Goal: Information Seeking & Learning: Learn about a topic

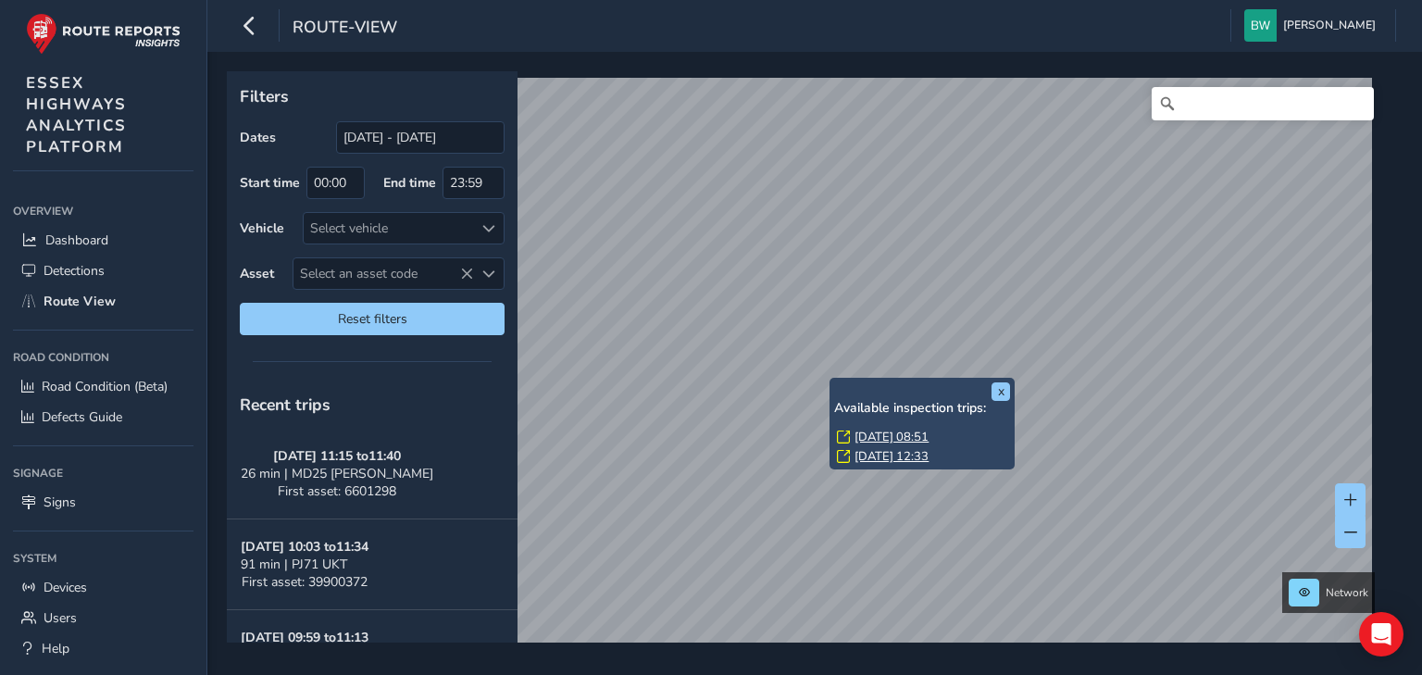
click at [856, 433] on link "[DATE] 08:51" at bounding box center [892, 437] width 74 height 17
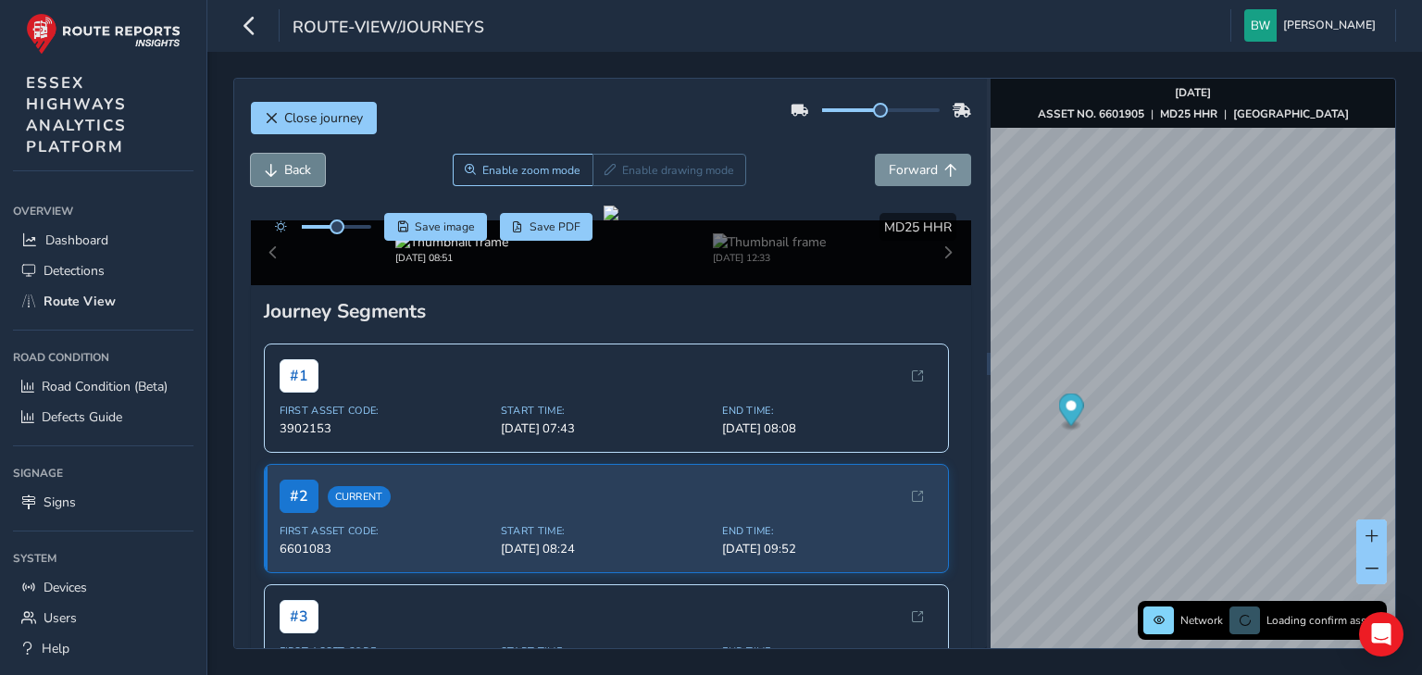
click at [297, 169] on span "Back" at bounding box center [297, 170] width 27 height 18
click at [889, 161] on span "Forward" at bounding box center [913, 170] width 49 height 18
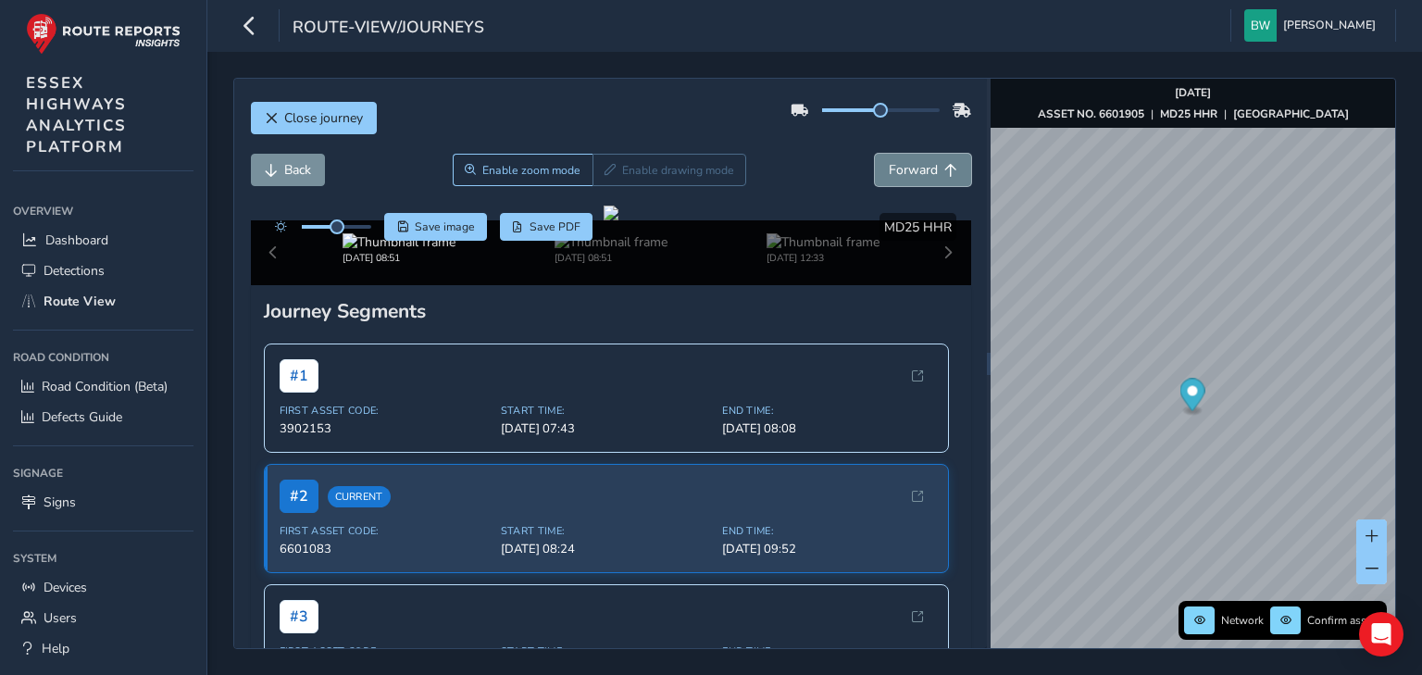
click at [889, 161] on span "Forward" at bounding box center [913, 170] width 49 height 18
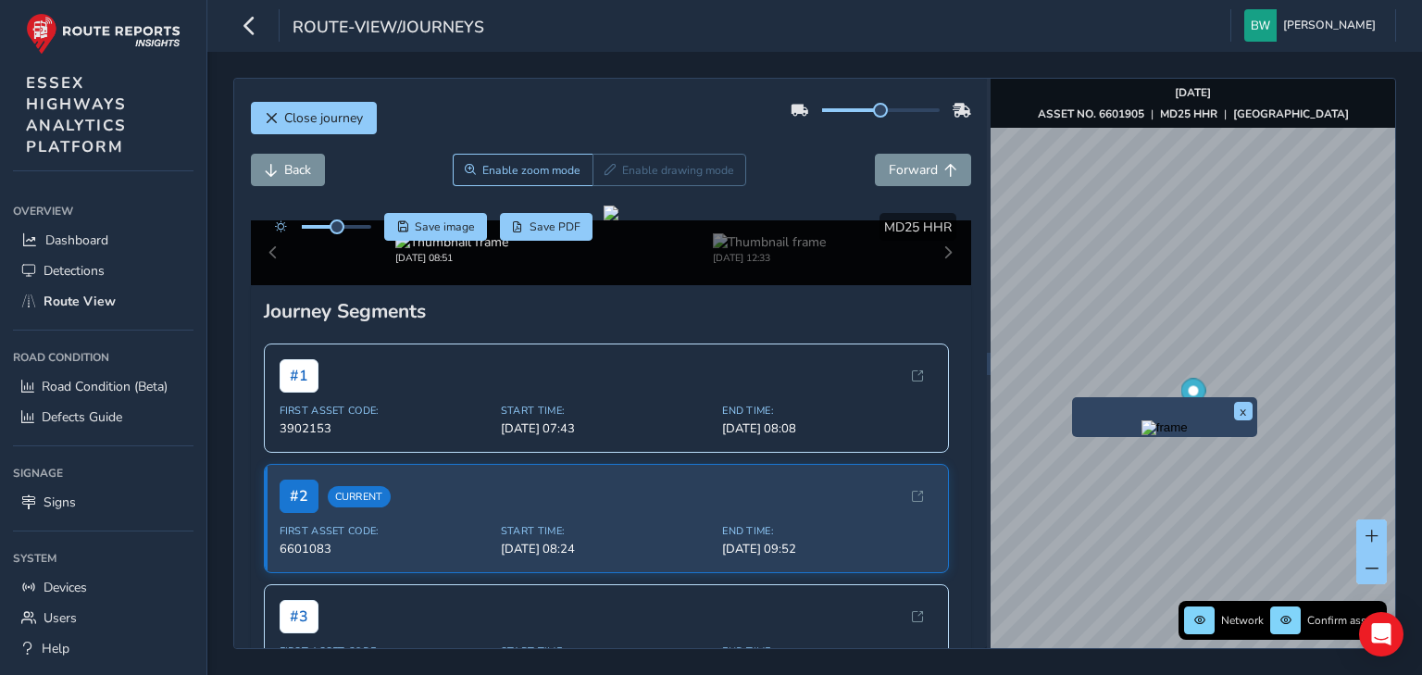
click at [1142, 435] on img "Preview frame" at bounding box center [1165, 427] width 46 height 15
click at [911, 174] on span "Forward" at bounding box center [913, 170] width 49 height 18
click at [909, 176] on span "Forward" at bounding box center [913, 170] width 49 height 18
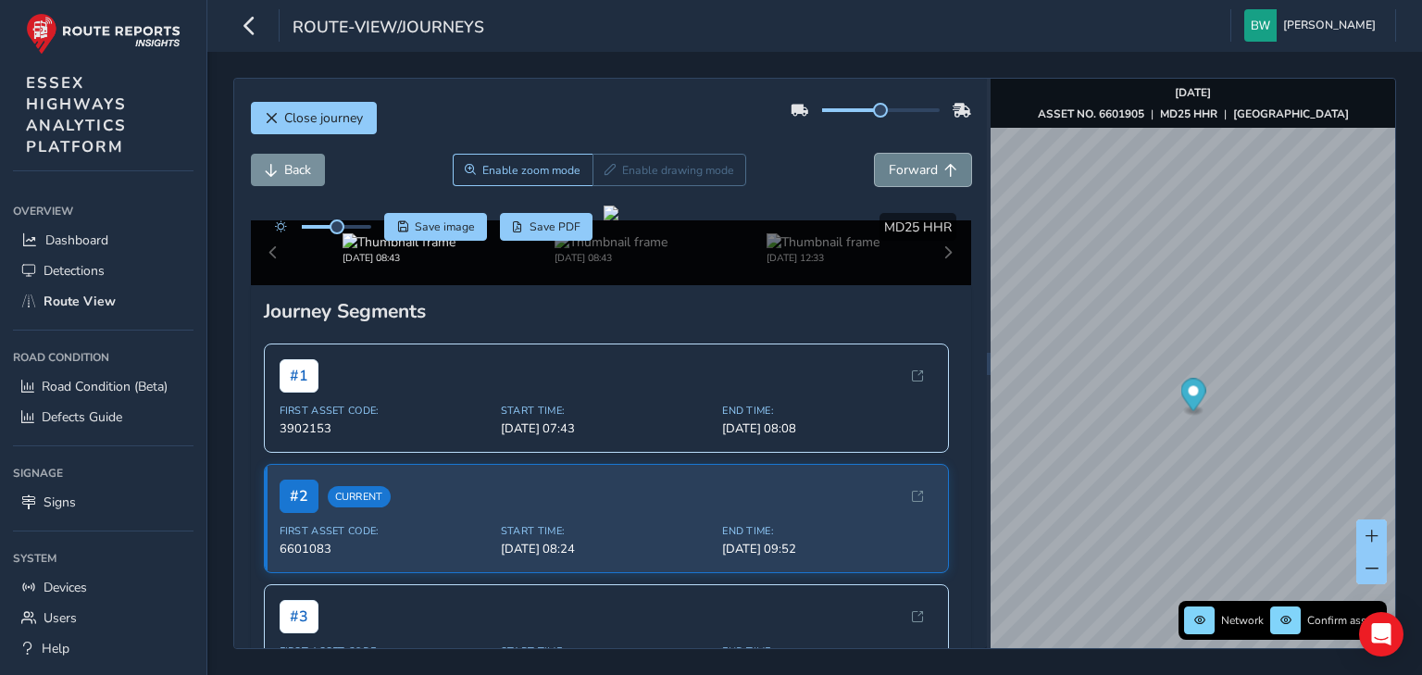
click at [909, 176] on span "Forward" at bounding box center [913, 170] width 49 height 18
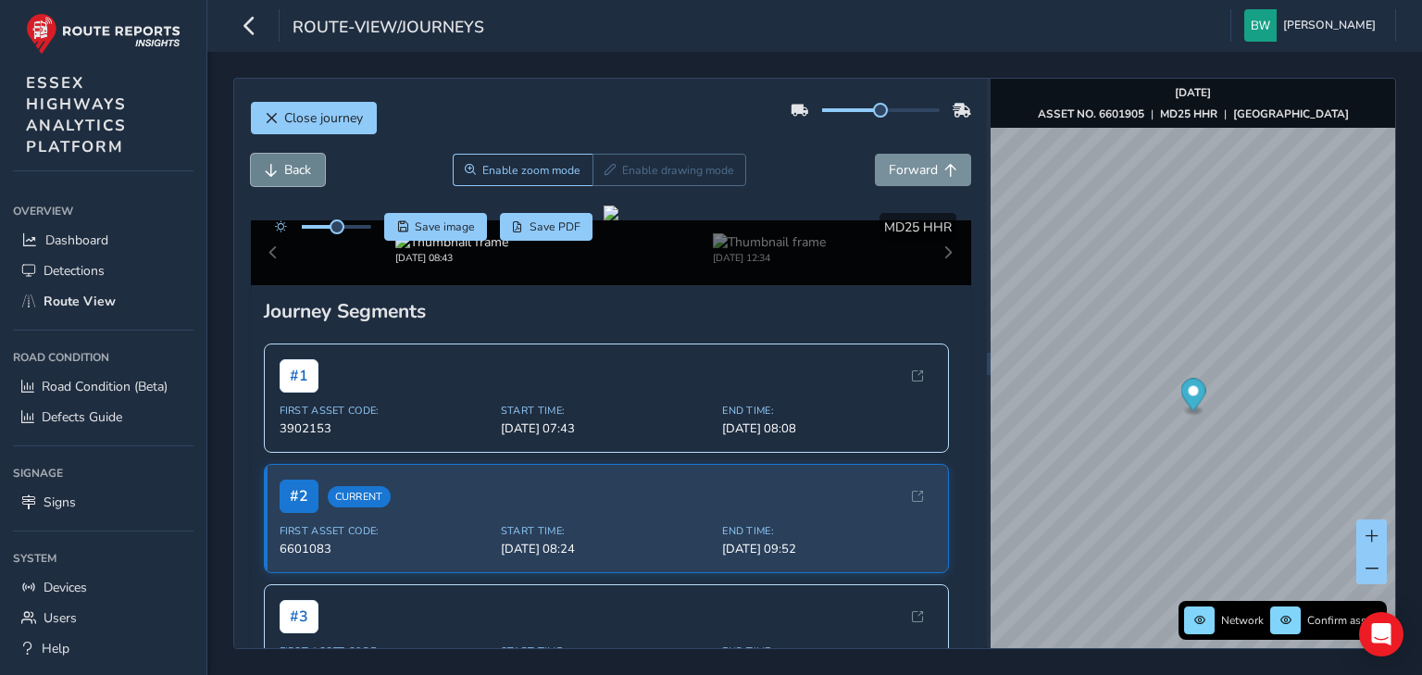
click at [272, 169] on span "Back" at bounding box center [271, 170] width 13 height 13
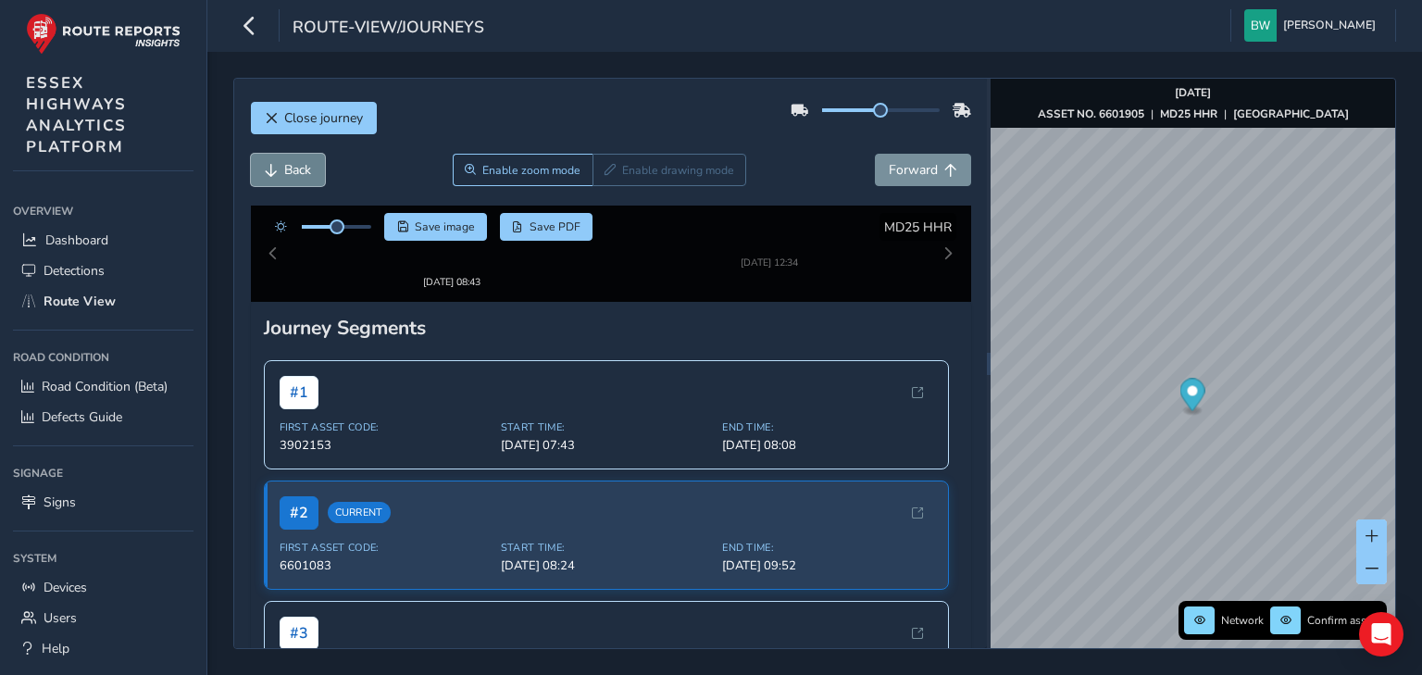
click at [272, 169] on span "Back" at bounding box center [271, 170] width 13 height 13
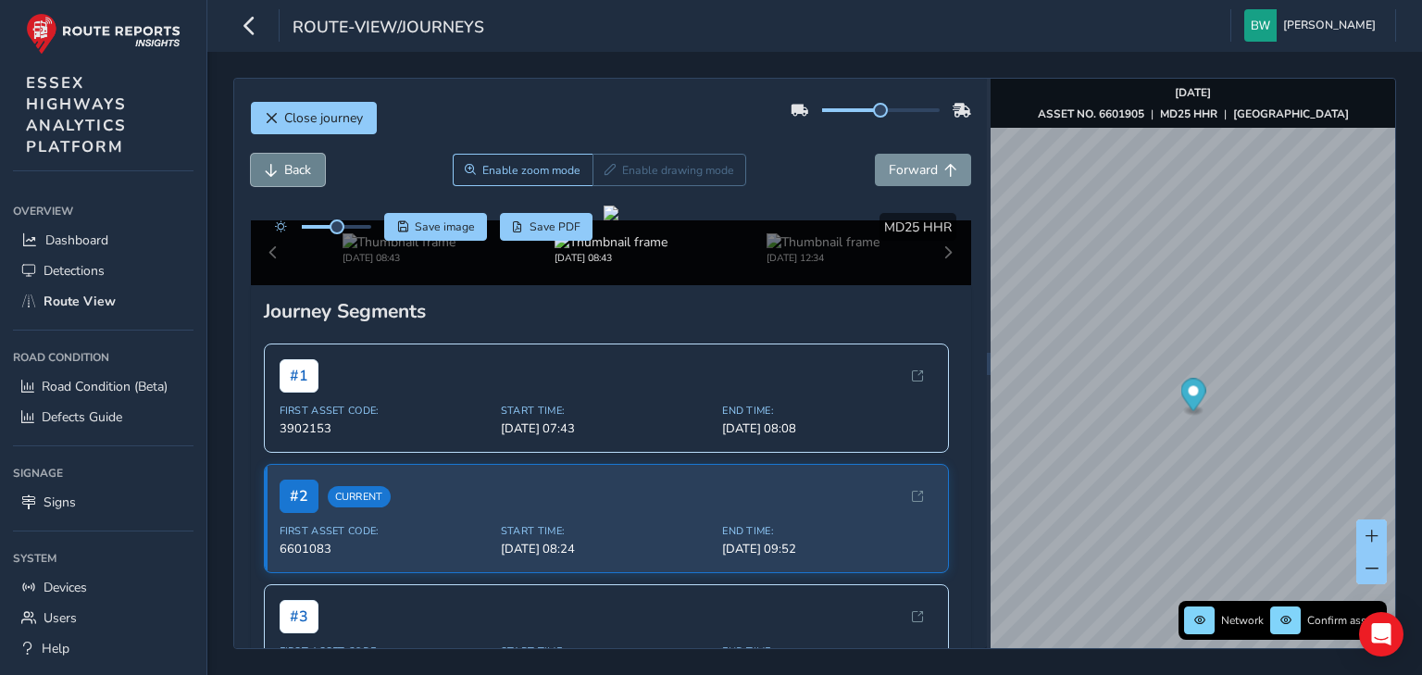
click at [272, 169] on span "Back" at bounding box center [271, 170] width 13 height 13
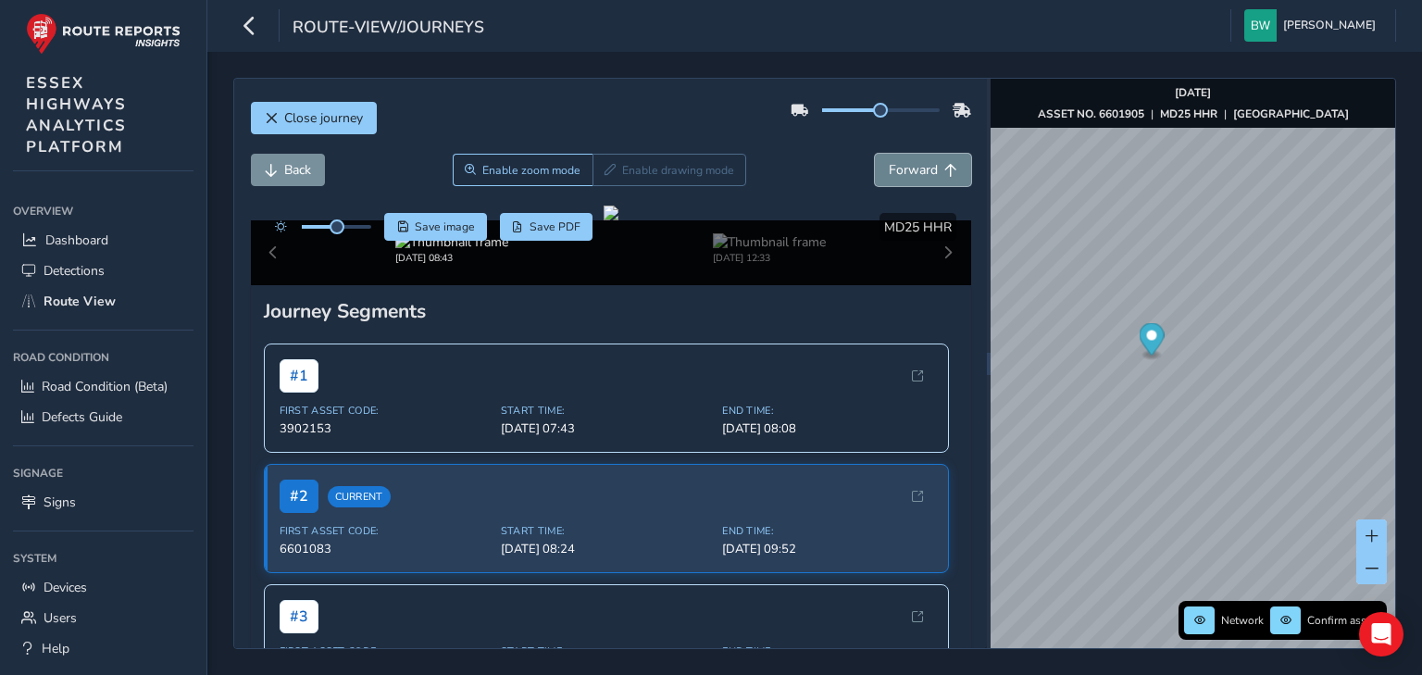
click at [918, 170] on span "Forward" at bounding box center [913, 170] width 49 height 18
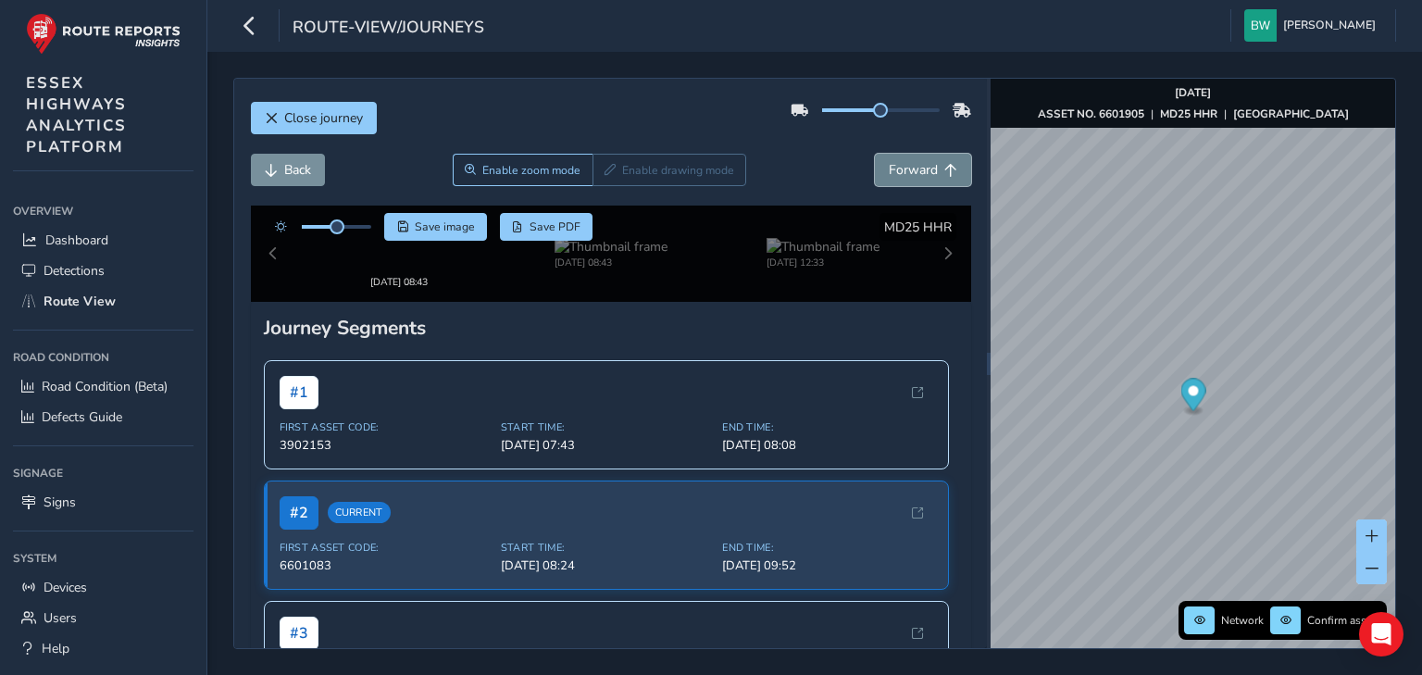
click at [918, 170] on span "Forward" at bounding box center [913, 170] width 49 height 18
